Goal: Find specific page/section: Find specific page/section

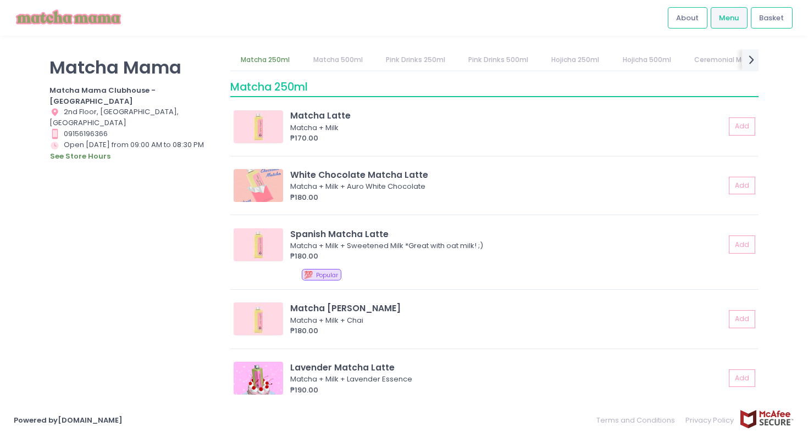
click at [345, 54] on link "Matcha 500ml" at bounding box center [337, 59] width 71 height 21
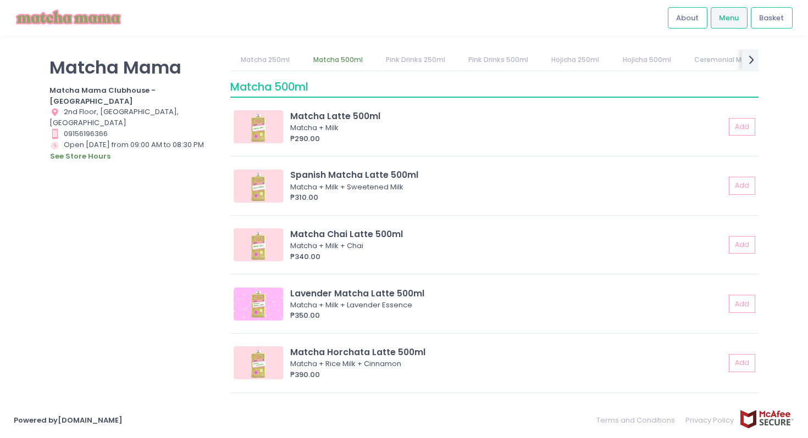
click at [392, 64] on link "Pink Drinks 250ml" at bounding box center [415, 59] width 81 height 21
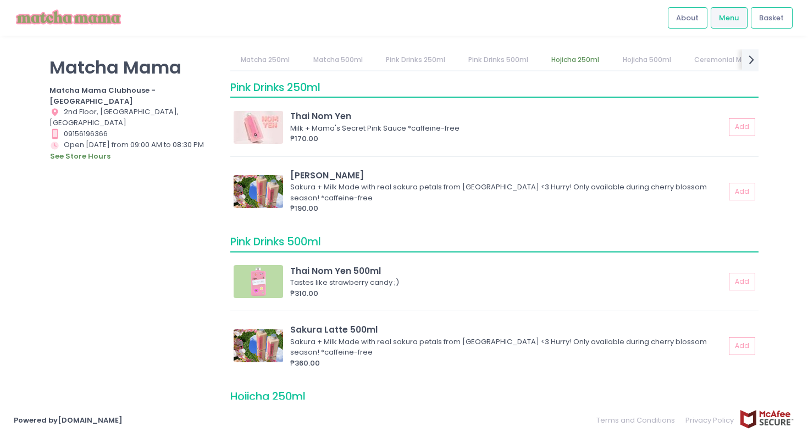
scroll to position [1071, 0]
click at [529, 56] on link "Pink Drinks 500ml" at bounding box center [498, 59] width 81 height 21
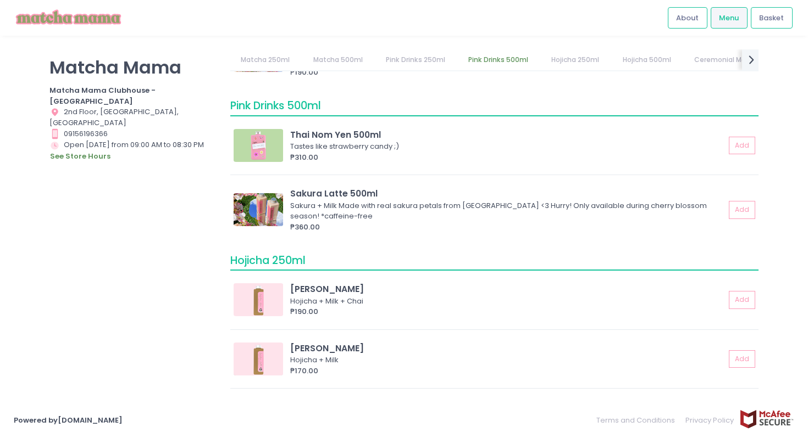
scroll to position [1226, 0]
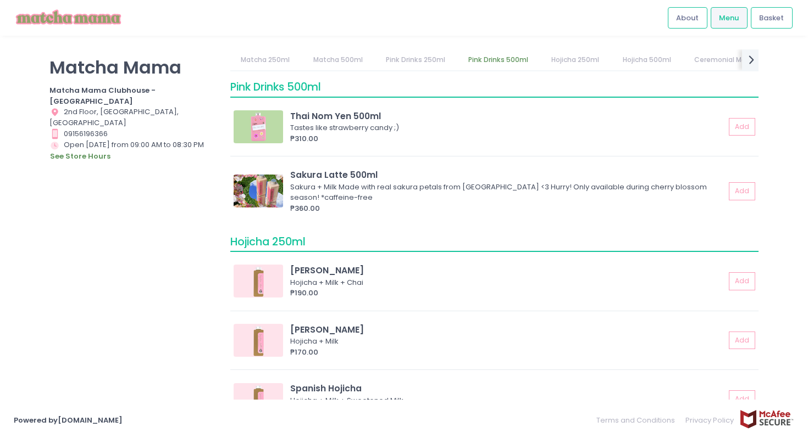
click at [623, 58] on link "Hojicha 500ml" at bounding box center [647, 59] width 70 height 21
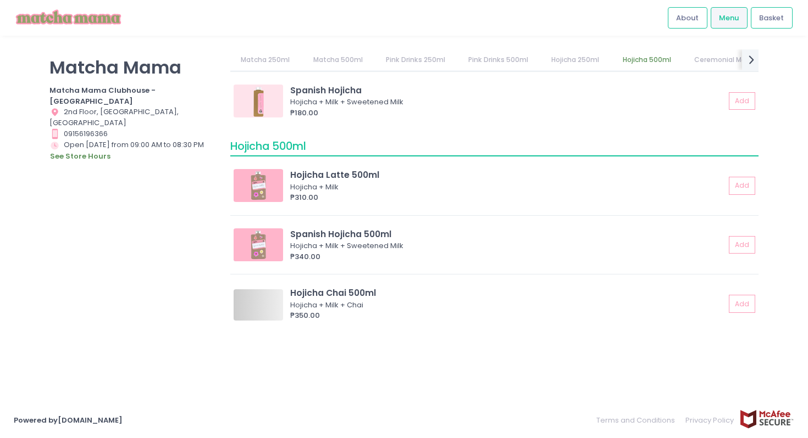
scroll to position [0, 31]
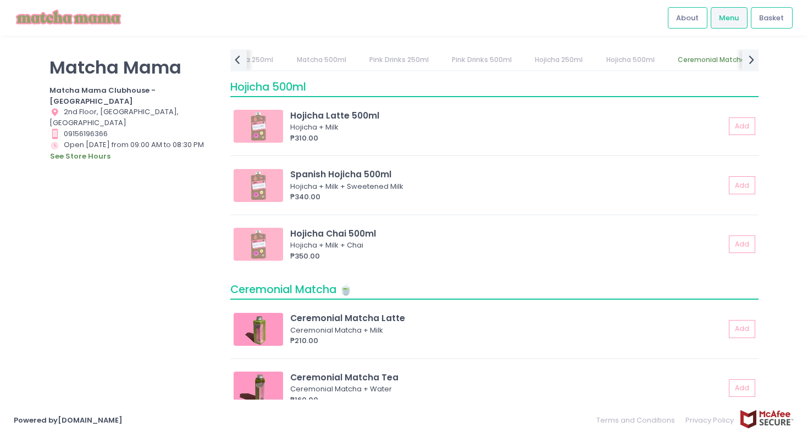
click at [677, 65] on link "Ceremonial Matcha 🍵" at bounding box center [715, 59] width 99 height 21
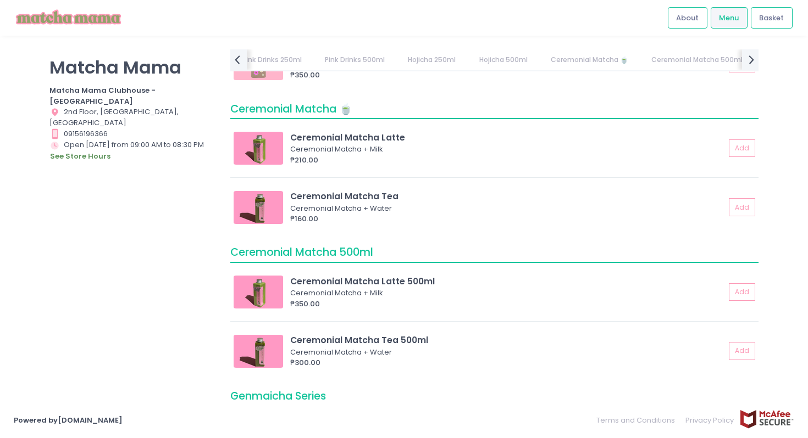
scroll to position [0, 242]
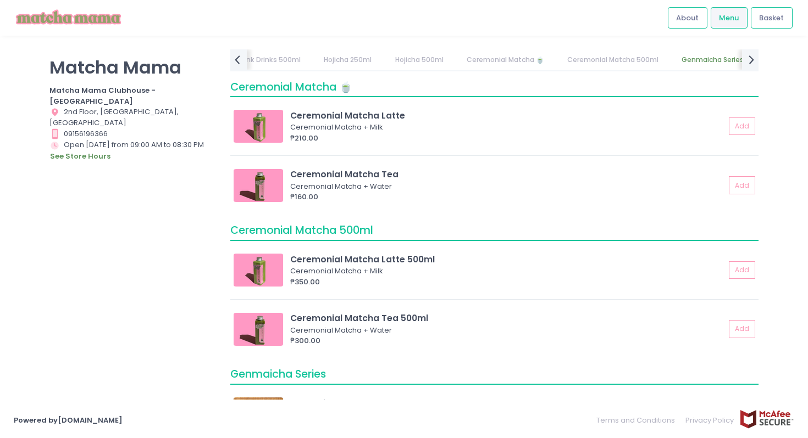
click at [690, 65] on link "Genmaicha Series" at bounding box center [713, 59] width 84 height 21
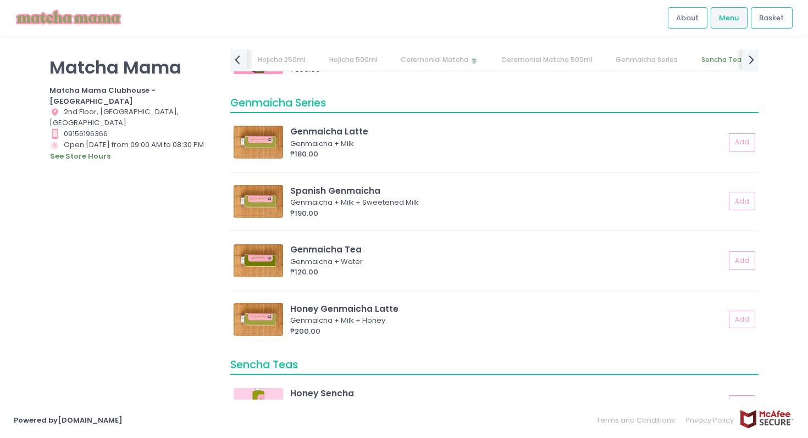
scroll to position [2075, 0]
